Goal: Task Accomplishment & Management: Manage account settings

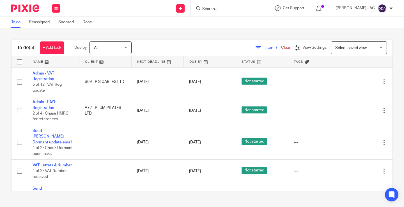
click at [244, 7] on input "Search" at bounding box center [227, 9] width 50 height 5
paste input "Lola@alchemy-hr.co.uk"
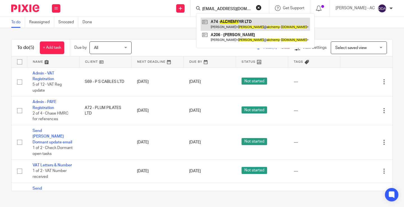
type input "Lola@alchemy-hr.co.uk"
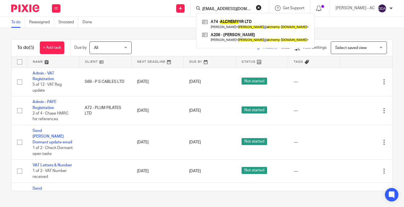
drag, startPoint x: 262, startPoint y: 7, endPoint x: 232, endPoint y: 10, distance: 30.1
click at [261, 8] on button "reset" at bounding box center [259, 8] width 6 height 6
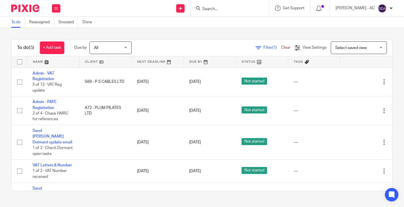
click at [218, 10] on input "Search" at bounding box center [227, 9] width 50 height 5
paste input "C8"
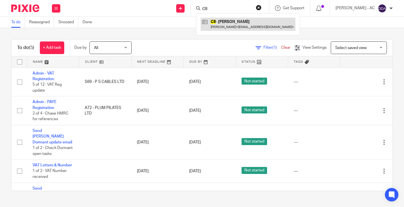
type input "C8"
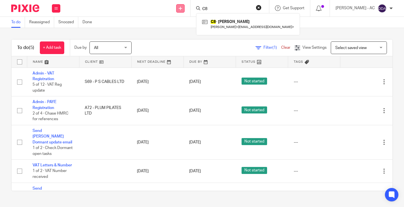
drag, startPoint x: 223, startPoint y: 9, endPoint x: 187, endPoint y: 9, distance: 35.6
click at [191, 9] on div "Send new email Create task Add client Request signature C8 C8 - MATHEW CARTER M…" at bounding box center [235, 8] width 338 height 17
paste input "L24"
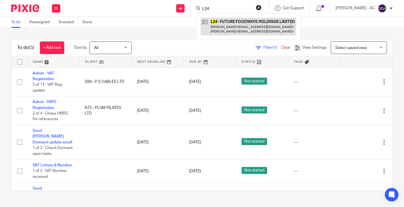
type input "L24"
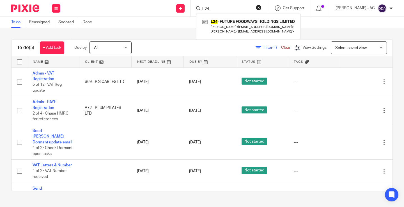
drag, startPoint x: 240, startPoint y: 8, endPoint x: 161, endPoint y: 11, distance: 79.7
click at [161, 11] on div "Send new email Create task Add client Request signature L24 L24 - FUTURE FOODWA…" at bounding box center [235, 8] width 338 height 17
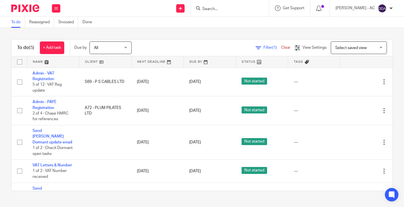
paste input "olaaworetan@gmail.com"
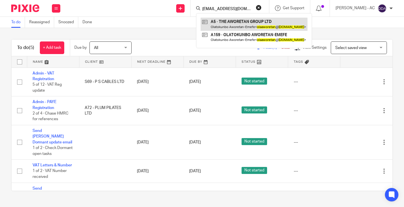
type input "olaaworetan@gmail.com"
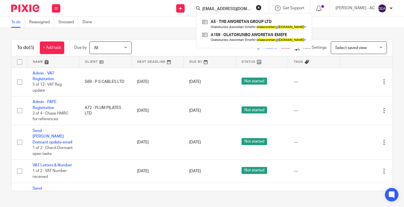
drag, startPoint x: 263, startPoint y: 7, endPoint x: 192, endPoint y: 14, distance: 71.6
click at [261, 7] on button "reset" at bounding box center [259, 8] width 6 height 6
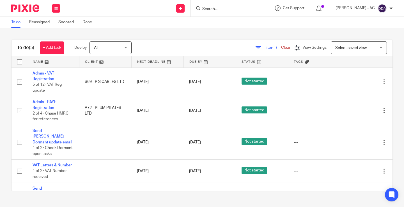
click at [220, 10] on input "Search" at bounding box center [227, 9] width 50 height 5
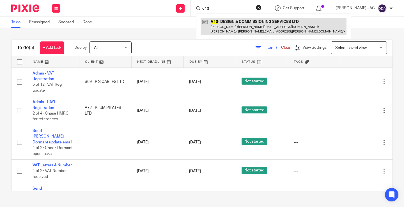
type input "v10"
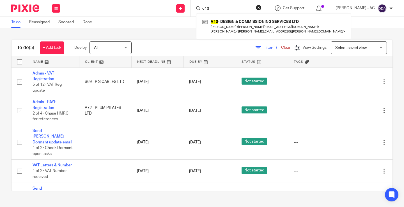
click at [261, 6] on button "reset" at bounding box center [259, 8] width 6 height 6
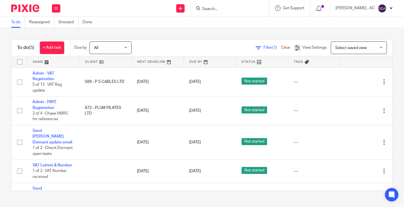
click at [230, 9] on input "Search" at bounding box center [227, 9] width 50 height 5
click at [220, 9] on input "Search" at bounding box center [227, 9] width 50 height 5
paste input "M103"
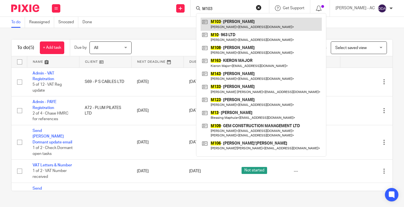
type input "M103"
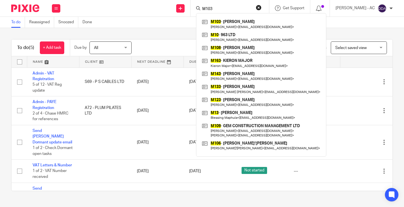
drag, startPoint x: 224, startPoint y: 10, endPoint x: 205, endPoint y: 14, distance: 19.4
click at [205, 12] on div "M103 M103 - CHARLES MLAMBO Charles Mlambo < charlesmlambo@gmail.com > M10 - 963…" at bounding box center [228, 8] width 65 height 7
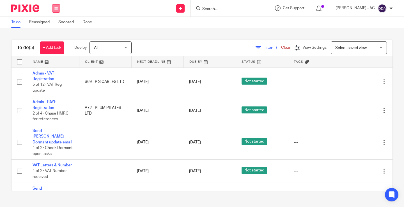
click at [56, 7] on icon at bounding box center [55, 8] width 3 height 3
click at [52, 41] on link "Clients" at bounding box center [55, 43] width 12 height 4
click at [55, 11] on button at bounding box center [56, 8] width 8 height 8
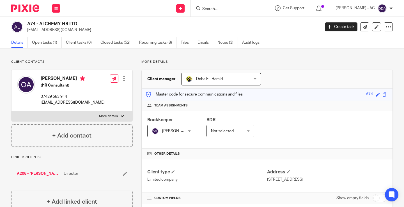
drag, startPoint x: 41, startPoint y: 23, endPoint x: 87, endPoint y: 12, distance: 47.6
click at [89, 14] on body "Work Email Clients Team Reports Settings Work Email Clients Team Reports Settin…" at bounding box center [202, 103] width 404 height 207
copy body "Get Support Contact via email Check our documentation Access the academy View r…"
click at [42, 21] on h2 "A74 - ALCHEMY HR LTD" at bounding box center [142, 24] width 231 height 6
drag, startPoint x: 40, startPoint y: 23, endPoint x: 90, endPoint y: 23, distance: 49.3
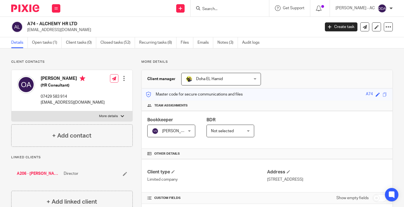
click at [90, 23] on h2 "A74 - ALCHEMY HR LTD" at bounding box center [142, 24] width 231 height 6
copy h2 "ALCHEMY HR LTD"
click at [210, 6] on form at bounding box center [232, 8] width 60 height 7
click at [212, 8] on input "Search" at bounding box center [227, 9] width 50 height 5
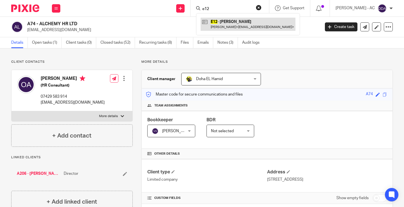
type input "e12"
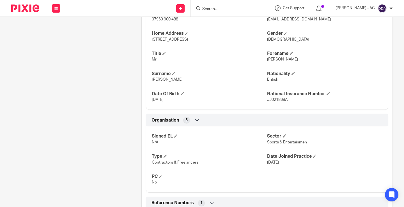
scroll to position [224, 0]
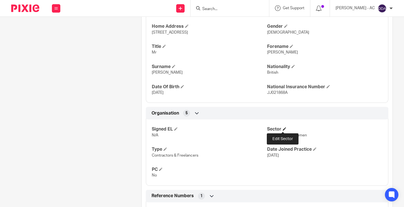
click at [283, 128] on span at bounding box center [284, 128] width 3 height 3
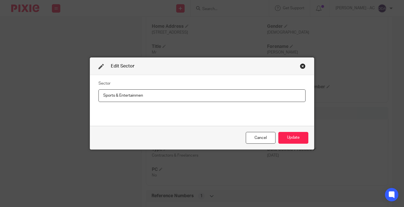
click at [125, 96] on input "Sports & Entertainmen" at bounding box center [201, 95] width 207 height 13
type input "Sports & Entertainment"
click at [293, 139] on button "Update" at bounding box center [293, 138] width 30 height 12
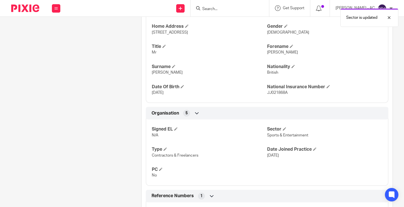
drag, startPoint x: 99, startPoint y: 100, endPoint x: 94, endPoint y: 99, distance: 4.6
click at [99, 100] on div "Client contacts Mathew Carter (Content Creator) 07969 900 488 mathewlcarter@gma…" at bounding box center [68, 34] width 130 height 398
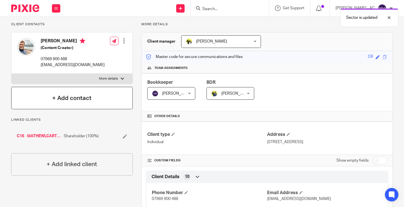
scroll to position [0, 0]
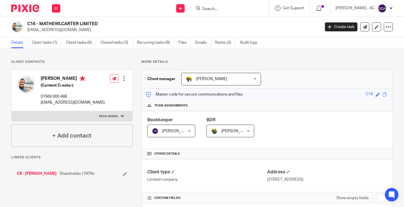
scroll to position [224, 0]
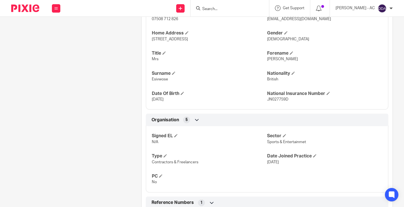
scroll to position [252, 0]
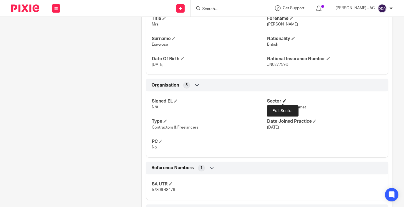
click at [283, 100] on span at bounding box center [284, 100] width 3 height 3
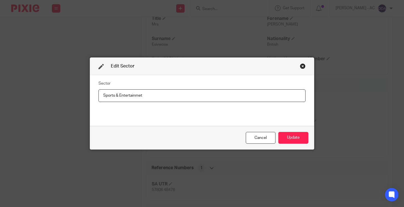
click at [131, 96] on input "Sports & Entertainmet" at bounding box center [201, 95] width 207 height 13
type input "Sports & Entertainment"
click at [290, 140] on button "Update" at bounding box center [293, 138] width 30 height 12
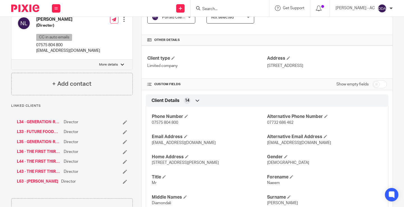
scroll to position [56, 0]
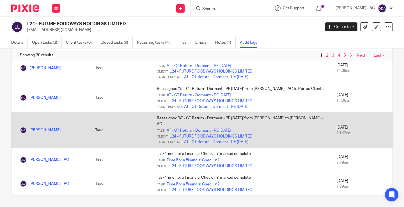
scroll to position [720, 0]
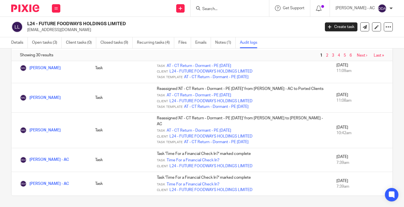
click at [348, 57] on span "6" at bounding box center [351, 55] width 6 height 7
click at [349, 55] on link "6" at bounding box center [350, 56] width 2 height 4
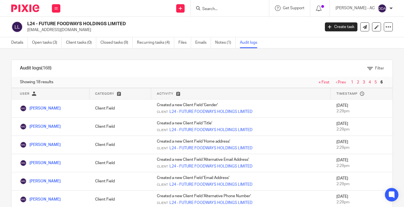
click at [373, 82] on span "5" at bounding box center [376, 82] width 6 height 7
click at [374, 82] on link "5" at bounding box center [375, 82] width 2 height 4
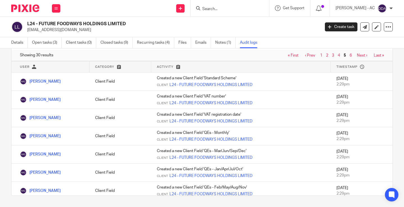
click at [338, 54] on link "4" at bounding box center [339, 56] width 2 height 4
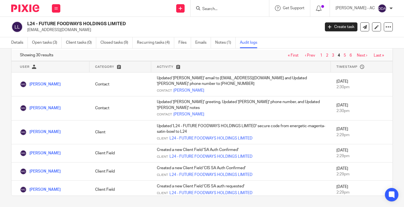
click at [330, 53] on span "3" at bounding box center [333, 55] width 6 height 7
click at [332, 56] on link "3" at bounding box center [333, 56] width 2 height 4
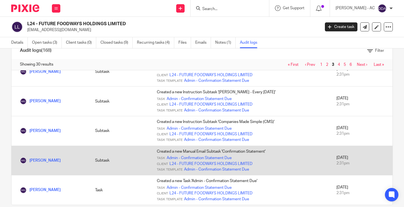
scroll to position [27, 0]
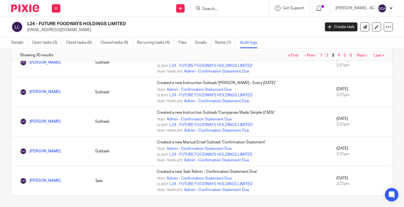
click at [326, 55] on link "2" at bounding box center [327, 56] width 2 height 4
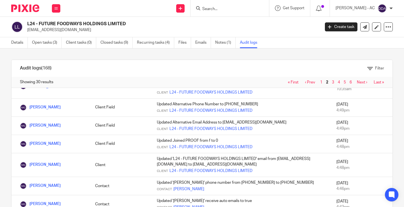
scroll to position [304, 0]
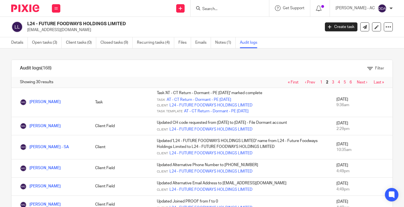
click at [320, 83] on link "1" at bounding box center [321, 82] width 2 height 4
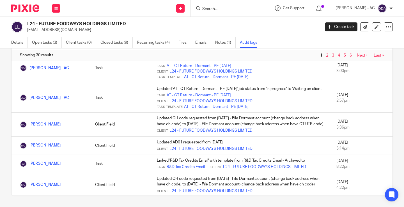
scroll to position [103, 0]
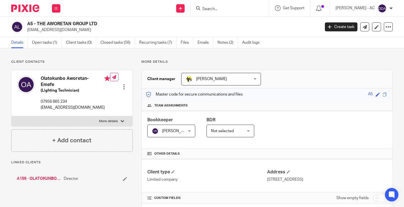
click at [103, 24] on h2 "A5 - THE AWORETAN GROUP LTD" at bounding box center [142, 24] width 231 height 6
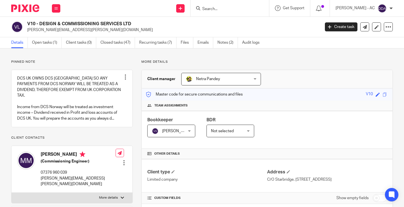
click at [137, 22] on h2 "V10 - DESIGN & COMMISSIONING SERVICES LTD" at bounding box center [142, 24] width 231 height 6
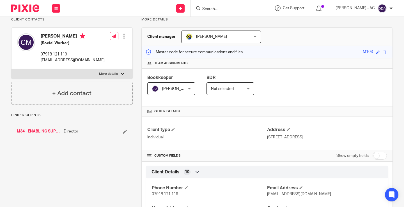
scroll to position [28, 0]
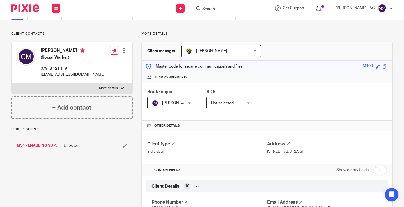
click at [375, 168] on input "checkbox" at bounding box center [379, 170] width 14 height 8
checkbox input "true"
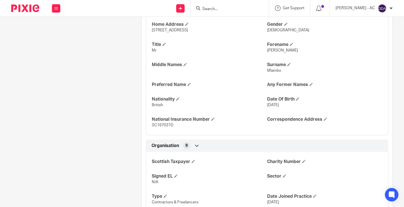
scroll to position [280, 0]
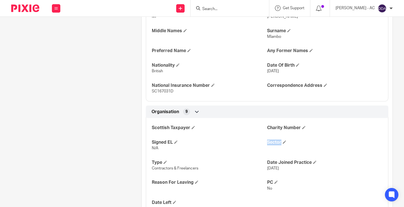
drag, startPoint x: 282, startPoint y: 148, endPoint x: 251, endPoint y: 150, distance: 31.5
click at [251, 150] on div "Scottish Taxpayer Charity Number Signed EL N/A Sector Type Contractors & Freela…" at bounding box center [267, 163] width 242 height 99
drag, startPoint x: 198, startPoint y: 171, endPoint x: 144, endPoint y: 170, distance: 53.6
click at [146, 170] on div "Scottish Taxpayer Charity Number Signed EL N/A Sector Type Contractors & Freela…" at bounding box center [267, 163] width 242 height 99
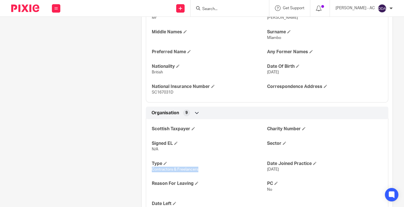
scroll to position [196, 0]
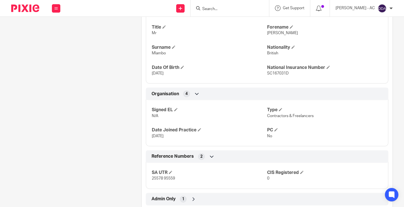
scroll to position [258, 0]
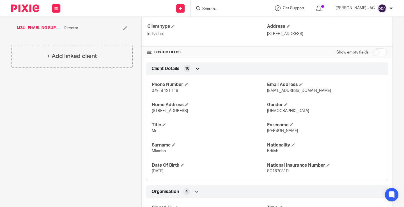
scroll to position [146, 0]
click at [374, 53] on input "checkbox" at bounding box center [379, 53] width 14 height 8
checkbox input "true"
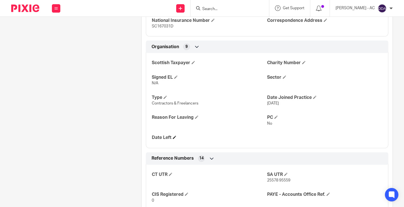
scroll to position [342, 0]
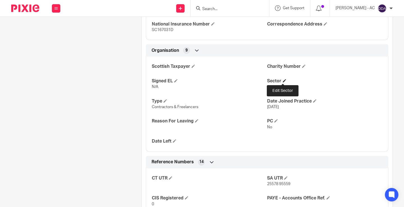
click at [283, 80] on span at bounding box center [284, 80] width 3 height 3
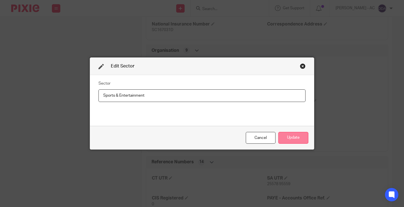
type input "Sports & Entertainment"
click at [298, 138] on button "Update" at bounding box center [293, 138] width 30 height 12
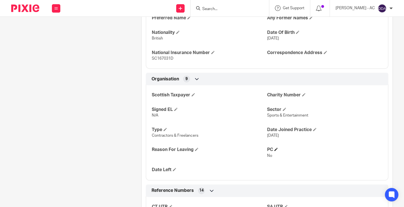
scroll to position [314, 0]
click at [283, 108] on span at bounding box center [284, 108] width 3 height 3
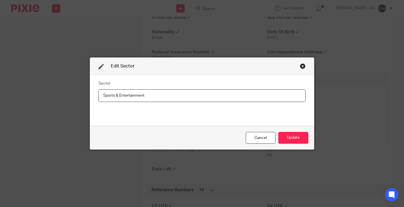
drag, startPoint x: 123, startPoint y: 97, endPoint x: 0, endPoint y: 108, distance: 123.8
click at [0, 105] on div "Edit Sector Sector Sports & Entertainment Cancel Update" at bounding box center [202, 103] width 404 height 207
type input "General"
click at [292, 138] on button "Update" at bounding box center [293, 138] width 30 height 12
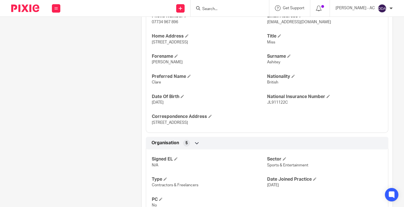
scroll to position [224, 0]
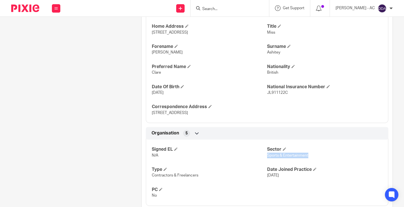
drag, startPoint x: 307, startPoint y: 155, endPoint x: 264, endPoint y: 156, distance: 42.3
click at [267, 156] on p "Sports & Entertainment" at bounding box center [324, 156] width 115 height 6
copy span "Sports & Entertainment"
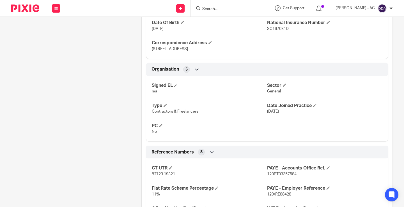
scroll to position [336, 0]
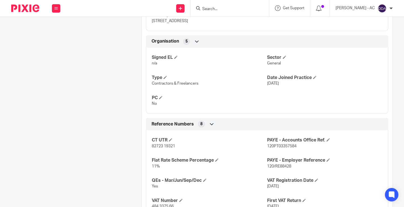
click at [105, 123] on div "Client contacts [PERSON_NAME] (Social Worker) 07918 121 119 [EMAIL_ADDRESS][DOM…" at bounding box center [68, 63] width 130 height 681
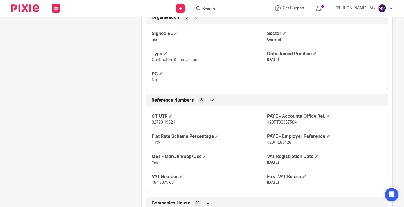
scroll to position [364, 0]
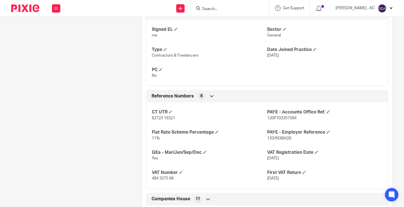
click at [269, 36] on span "General" at bounding box center [274, 35] width 14 height 4
copy span "General"
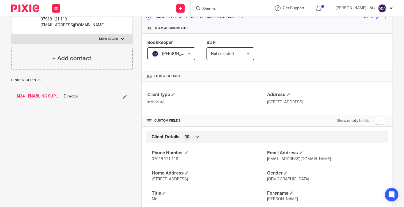
scroll to position [56, 0]
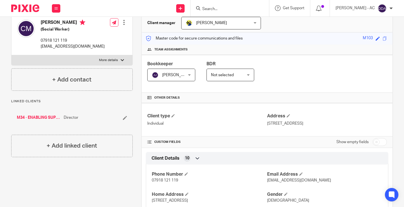
click at [223, 7] on input "Search" at bounding box center [227, 9] width 50 height 5
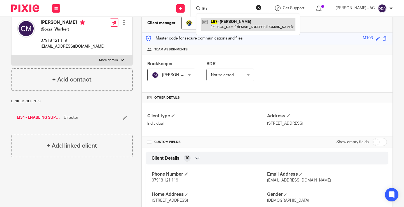
type input "l67"
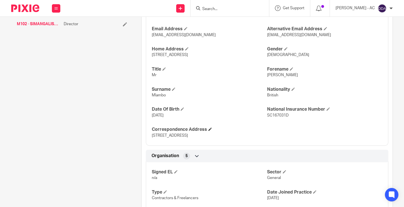
scroll to position [280, 0]
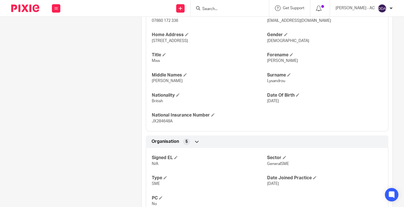
scroll to position [252, 0]
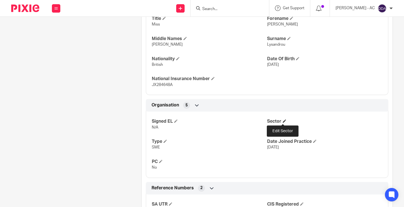
click at [283, 120] on span at bounding box center [284, 120] width 3 height 3
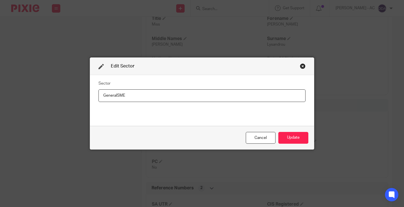
drag, startPoint x: 118, startPoint y: 93, endPoint x: 170, endPoint y: 106, distance: 53.6
click at [170, 106] on div "Sector GeneralSME" at bounding box center [201, 100] width 207 height 42
type input "General"
click at [287, 137] on button "Update" at bounding box center [293, 138] width 30 height 12
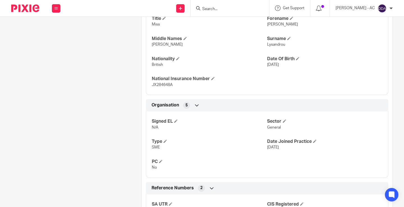
click at [126, 128] on div "Client contacts Hannah Lysandrou (Beautician) 07860 172 336 hannahchristinax@gm…" at bounding box center [68, 78] width 130 height 543
click at [73, 124] on div "Client contacts Hannah Lysandrou (Beautician) 07860 172 336 hannahchristinax@gm…" at bounding box center [68, 78] width 130 height 543
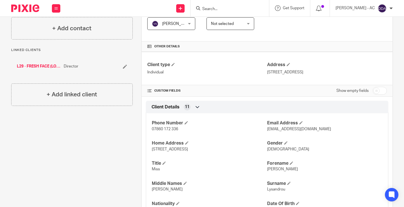
scroll to position [84, 0]
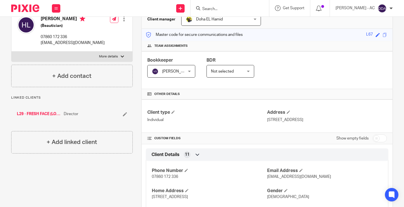
scroll to position [0, 0]
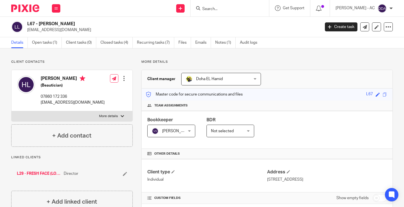
click at [209, 10] on input "Search" at bounding box center [227, 9] width 50 height 5
paste input "L34"
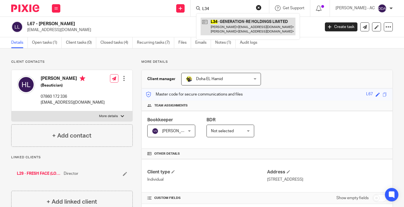
type input "L34"
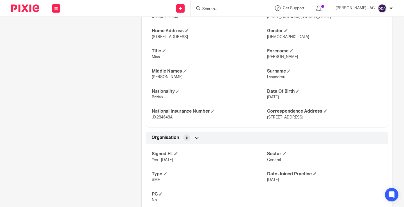
scroll to position [224, 0]
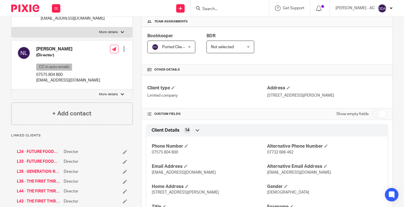
scroll to position [112, 0]
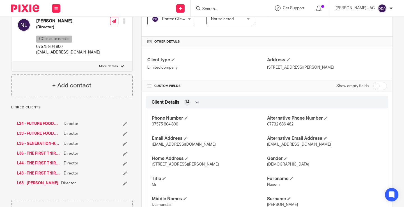
click at [228, 10] on input "Search" at bounding box center [227, 9] width 50 height 5
paste input "L24"
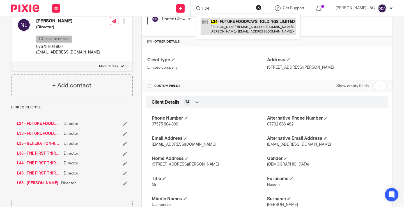
type input "L24"
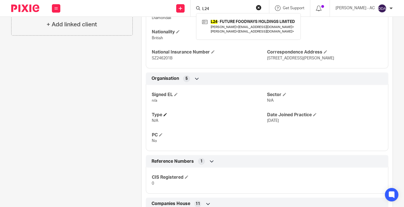
scroll to position [280, 0]
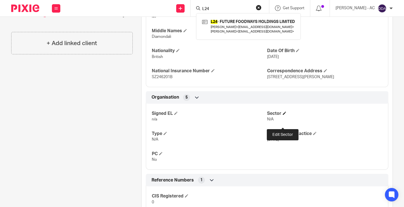
click at [283, 115] on span at bounding box center [284, 113] width 3 height 3
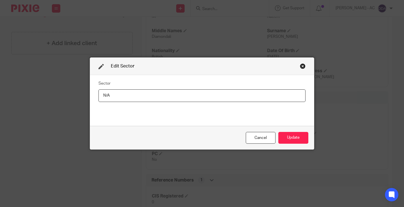
drag, startPoint x: 153, startPoint y: 98, endPoint x: 0, endPoint y: 96, distance: 152.2
click at [1, 98] on div "Edit Sector Sector N/A Cancel Update" at bounding box center [202, 103] width 404 height 207
type input "General"
click at [289, 139] on button "Update" at bounding box center [293, 138] width 30 height 12
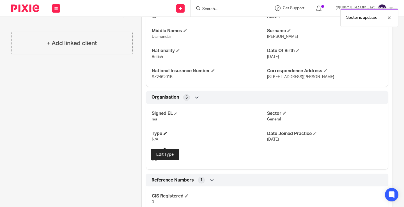
click at [163, 135] on span at bounding box center [164, 133] width 3 height 3
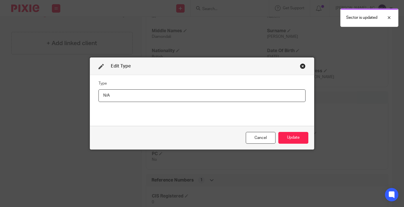
drag, startPoint x: 119, startPoint y: 98, endPoint x: 46, endPoint y: 107, distance: 73.8
click at [51, 107] on div "Edit Type Type N/A Cancel Update" at bounding box center [202, 103] width 404 height 207
type input "SME"
click at [291, 140] on button "Update" at bounding box center [293, 138] width 30 height 12
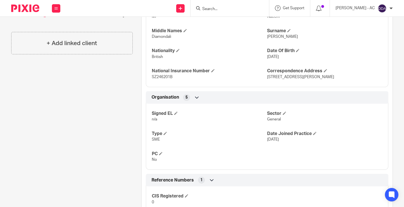
drag, startPoint x: 86, startPoint y: 84, endPoint x: 85, endPoint y: 70, distance: 14.4
click at [86, 84] on div "Client contacts Naeem Lakhani (Director) CC in auto emails 07575 804 800 naeem@…" at bounding box center [68, 80] width 130 height 603
click at [221, 9] on input "Search" at bounding box center [227, 9] width 50 height 5
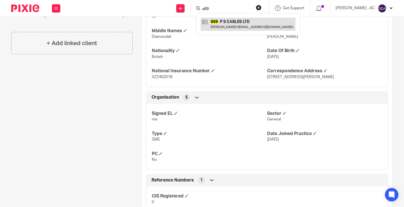
type input "s69"
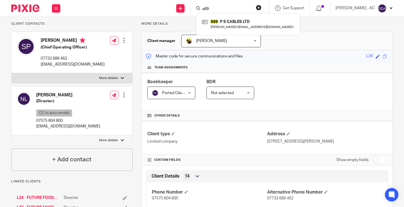
scroll to position [0, 0]
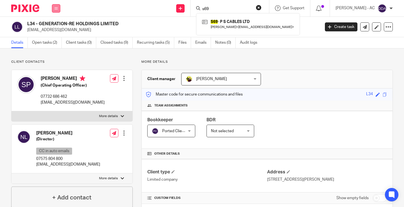
click at [54, 10] on button at bounding box center [56, 8] width 8 height 8
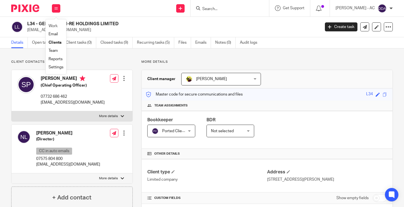
click at [57, 22] on li "Work" at bounding box center [56, 26] width 15 height 8
click at [52, 23] on li "Work" at bounding box center [56, 26] width 15 height 8
click at [54, 26] on link "Work" at bounding box center [53, 26] width 9 height 4
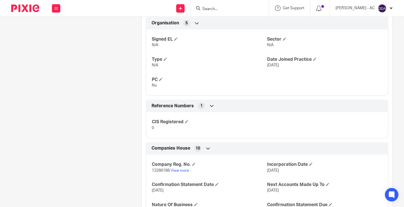
scroll to position [364, 0]
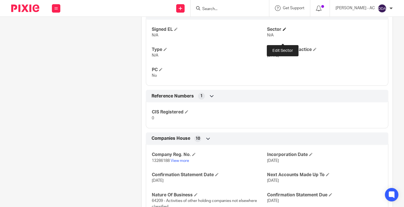
click at [283, 31] on span at bounding box center [284, 28] width 3 height 3
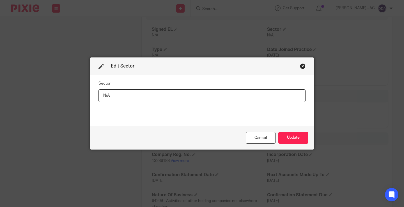
drag, startPoint x: 112, startPoint y: 95, endPoint x: 55, endPoint y: 95, distance: 56.9
click at [55, 95] on div "Edit Sector Sector N/A Cancel Update" at bounding box center [202, 103] width 404 height 207
type input "General"
click at [294, 138] on button "Update" at bounding box center [293, 138] width 30 height 12
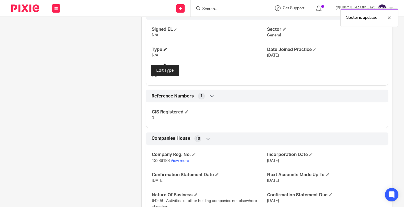
click at [165, 51] on span at bounding box center [164, 49] width 3 height 3
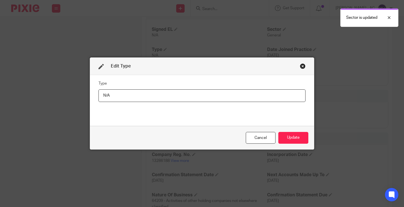
drag, startPoint x: 115, startPoint y: 94, endPoint x: 56, endPoint y: 101, distance: 59.0
click at [62, 101] on div "Edit Type Type N/A Cancel Update" at bounding box center [202, 103] width 404 height 207
type input "SME"
click at [297, 139] on button "Update" at bounding box center [293, 138] width 30 height 12
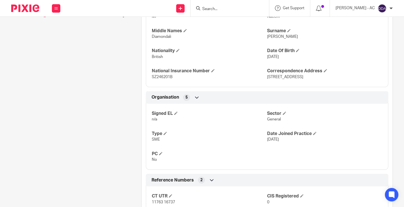
scroll to position [308, 0]
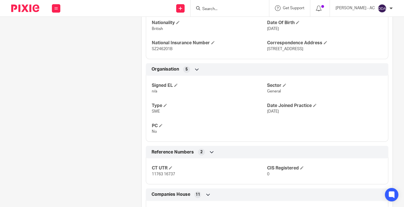
click at [269, 93] on span "General" at bounding box center [274, 91] width 14 height 4
copy span "General"
click at [154, 114] on span "SME" at bounding box center [156, 112] width 8 height 4
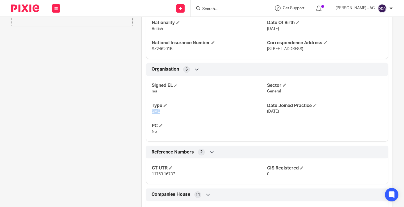
copy span "SME"
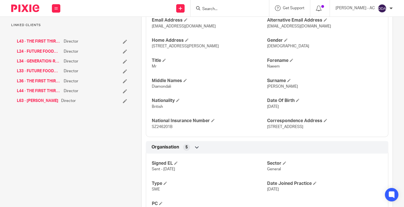
scroll to position [308, 0]
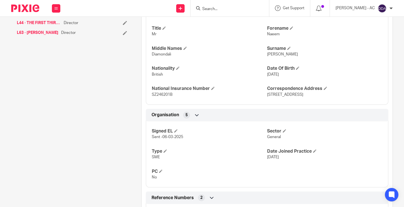
scroll to position [280, 0]
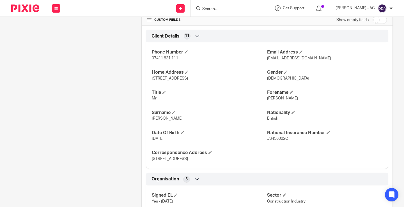
scroll to position [252, 0]
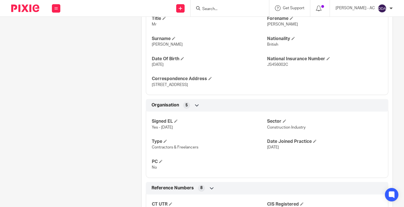
click at [124, 122] on div "Client contacts Paul Sewell (Cable Puller) 07411 831 111 paulsewell1977@gmail.c…" at bounding box center [68, 134] width 130 height 654
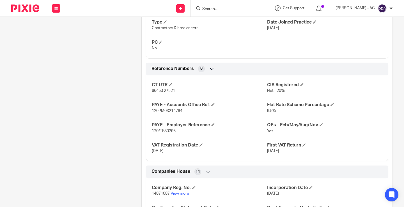
scroll to position [392, 0]
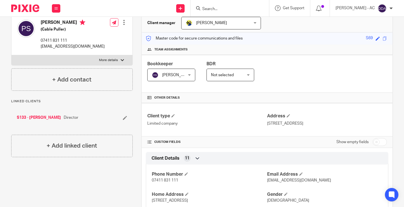
click at [374, 143] on input "checkbox" at bounding box center [379, 142] width 14 height 8
checkbox input "true"
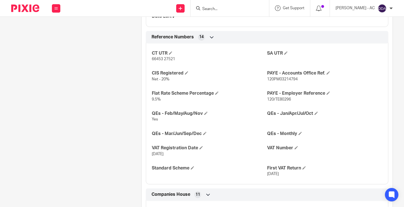
scroll to position [477, 0]
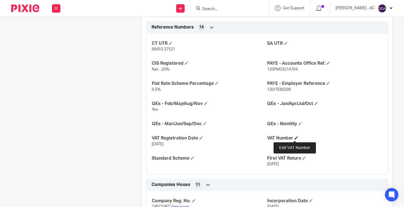
click at [296, 139] on span at bounding box center [295, 137] width 3 height 3
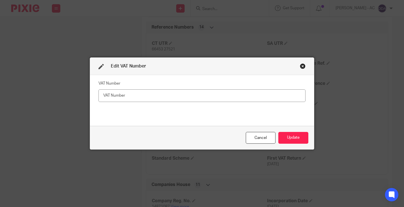
click at [154, 97] on input "text" at bounding box center [201, 95] width 207 height 13
type input "497 5571 31"
click at [302, 138] on button "Update" at bounding box center [293, 138] width 30 height 12
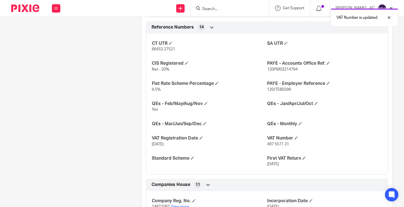
click at [90, 118] on div "Client contacts Paul Sewell (Cable Puller) 07411 831 111 paulsewell1977@gmail.c…" at bounding box center [68, 170] width 130 height 1175
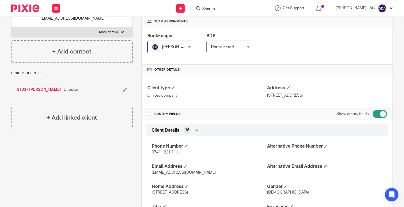
scroll to position [0, 0]
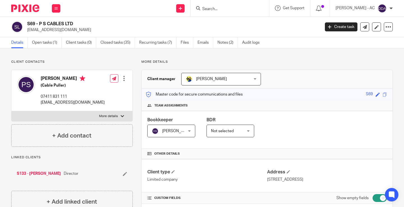
drag, startPoint x: 39, startPoint y: 22, endPoint x: 81, endPoint y: 22, distance: 41.8
click at [81, 22] on h2 "S69 - P S CABLES LTD" at bounding box center [142, 24] width 231 height 6
copy h2 "P S CABLES LTD"
drag, startPoint x: 41, startPoint y: 19, endPoint x: 44, endPoint y: 24, distance: 6.3
click at [41, 20] on div "S69 - P S CABLES LTD paulsewell1977@gmail.com Create task Update from Companies…" at bounding box center [202, 27] width 404 height 20
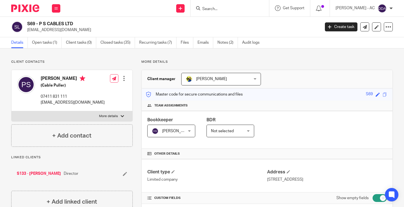
click at [41, 23] on h2 "S69 - P S CABLES LTD" at bounding box center [142, 24] width 231 height 6
drag, startPoint x: 40, startPoint y: 23, endPoint x: 73, endPoint y: 24, distance: 32.3
click at [73, 24] on h2 "S69 - P S CABLES LTD" at bounding box center [142, 24] width 231 height 6
copy h2 "P S CABLES LTD"
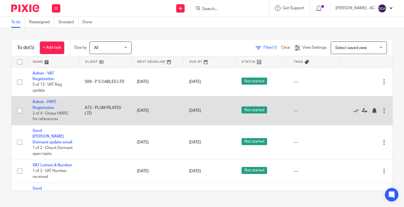
scroll to position [26, 0]
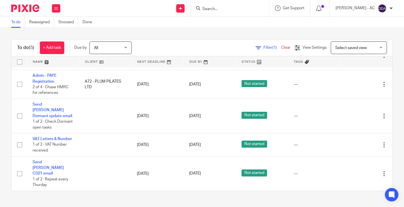
click at [217, 10] on input "Search" at bounding box center [227, 9] width 50 height 5
type input "c"
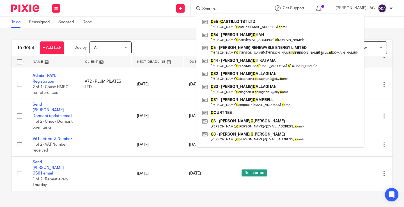
type input "x"
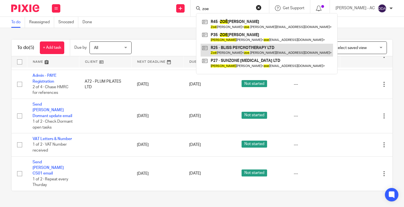
type input "zoe"
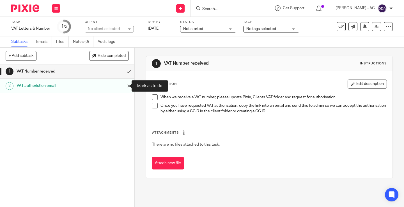
click at [124, 86] on input "submit" at bounding box center [67, 86] width 134 height 14
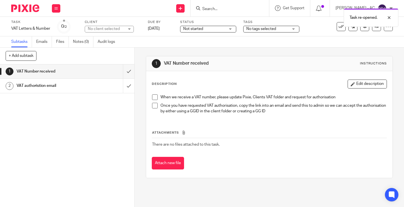
click at [55, 87] on h1 "VAT authoristion email" at bounding box center [50, 86] width 67 height 8
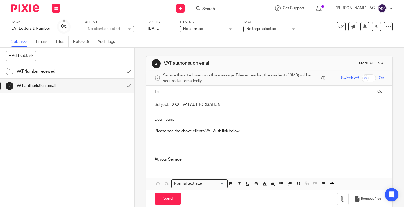
click at [251, 131] on p "Please see the above clients VAT Auth link below:" at bounding box center [268, 131] width 229 height 6
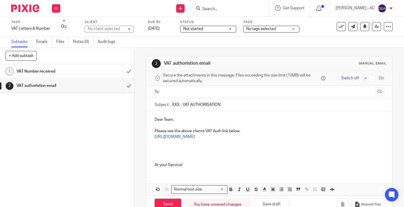
click at [242, 130] on p "Please see the above clients VAT Auth link below:" at bounding box center [268, 131] width 229 height 6
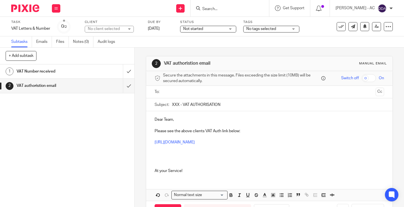
click at [162, 160] on p at bounding box center [268, 157] width 229 height 23
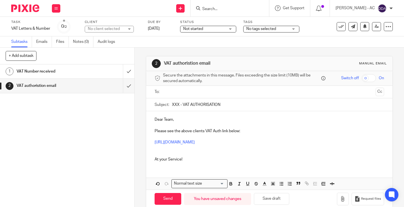
click at [176, 103] on input "XXX - VAT AUTHORISATION" at bounding box center [278, 104] width 212 height 13
type input "S69 - VAT AUTHORISATION"
click at [192, 89] on input "text" at bounding box center [269, 92] width 208 height 6
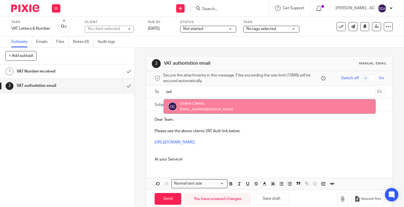
type input "onl"
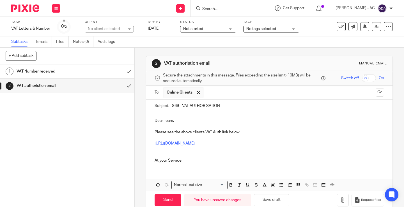
scroll to position [17, 0]
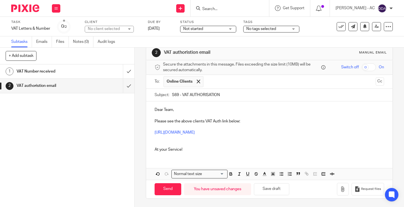
click at [168, 198] on div "Send You have unsaved changes Save draft Request files" at bounding box center [269, 189] width 246 height 19
click at [168, 191] on input "Send" at bounding box center [167, 189] width 27 height 12
type input "Sent"
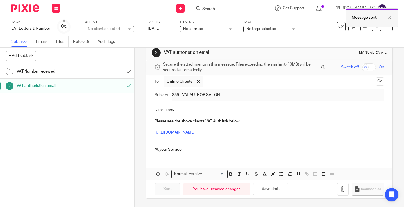
click at [389, 17] on div at bounding box center [384, 17] width 15 height 7
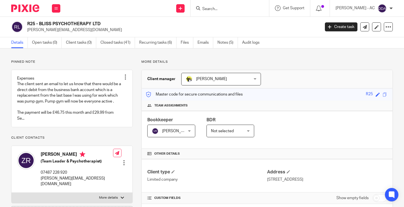
drag, startPoint x: 40, startPoint y: 23, endPoint x: 111, endPoint y: 23, distance: 70.6
click at [111, 23] on h2 "R25 - BLISS PSYCHOTHERAPY LTD" at bounding box center [142, 24] width 231 height 6
copy h2 "BLISS PSYCHOTHERAPY LTD"
